Goal: Transaction & Acquisition: Purchase product/service

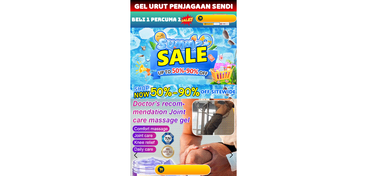
click at [189, 166] on div at bounding box center [183, 169] width 59 height 14
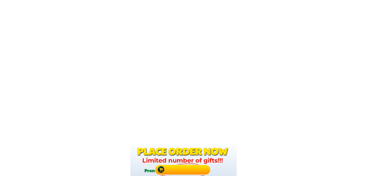
scroll to position [2506, 0]
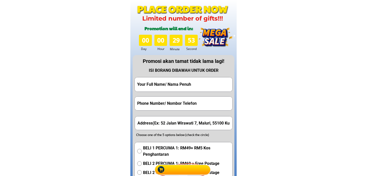
click at [189, 80] on input "text" at bounding box center [183, 84] width 95 height 14
paste input "Fatmah"
type input "Fatmah"
click at [180, 103] on input "tel" at bounding box center [183, 102] width 95 height 13
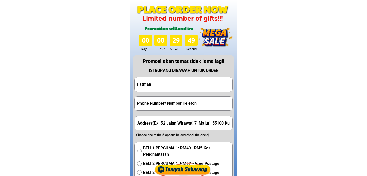
click at [180, 103] on input "tel" at bounding box center [183, 102] width 95 height 13
paste input "0167591031"
type input "0167591031"
click at [170, 117] on input "text" at bounding box center [183, 122] width 95 height 13
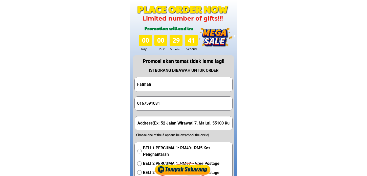
paste input "[STREET_ADDRESS]"
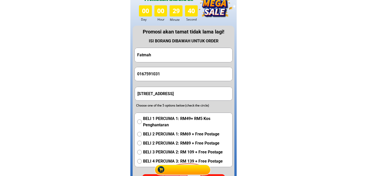
scroll to position [2534, 0]
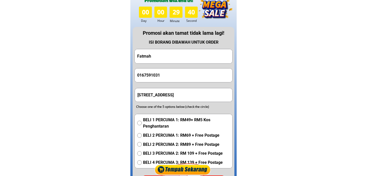
type input "[STREET_ADDRESS]"
click at [169, 135] on span "BELI 2 PERCUMA 1: RM69 + Free Postage" at bounding box center [186, 135] width 87 height 7
radio input "true"
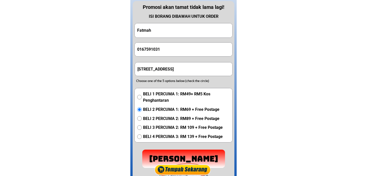
scroll to position [2590, 0]
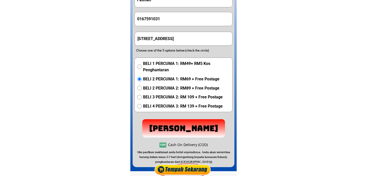
click at [170, 123] on p "[PERSON_NAME]" at bounding box center [183, 128] width 83 height 18
